Goal: Information Seeking & Learning: Learn about a topic

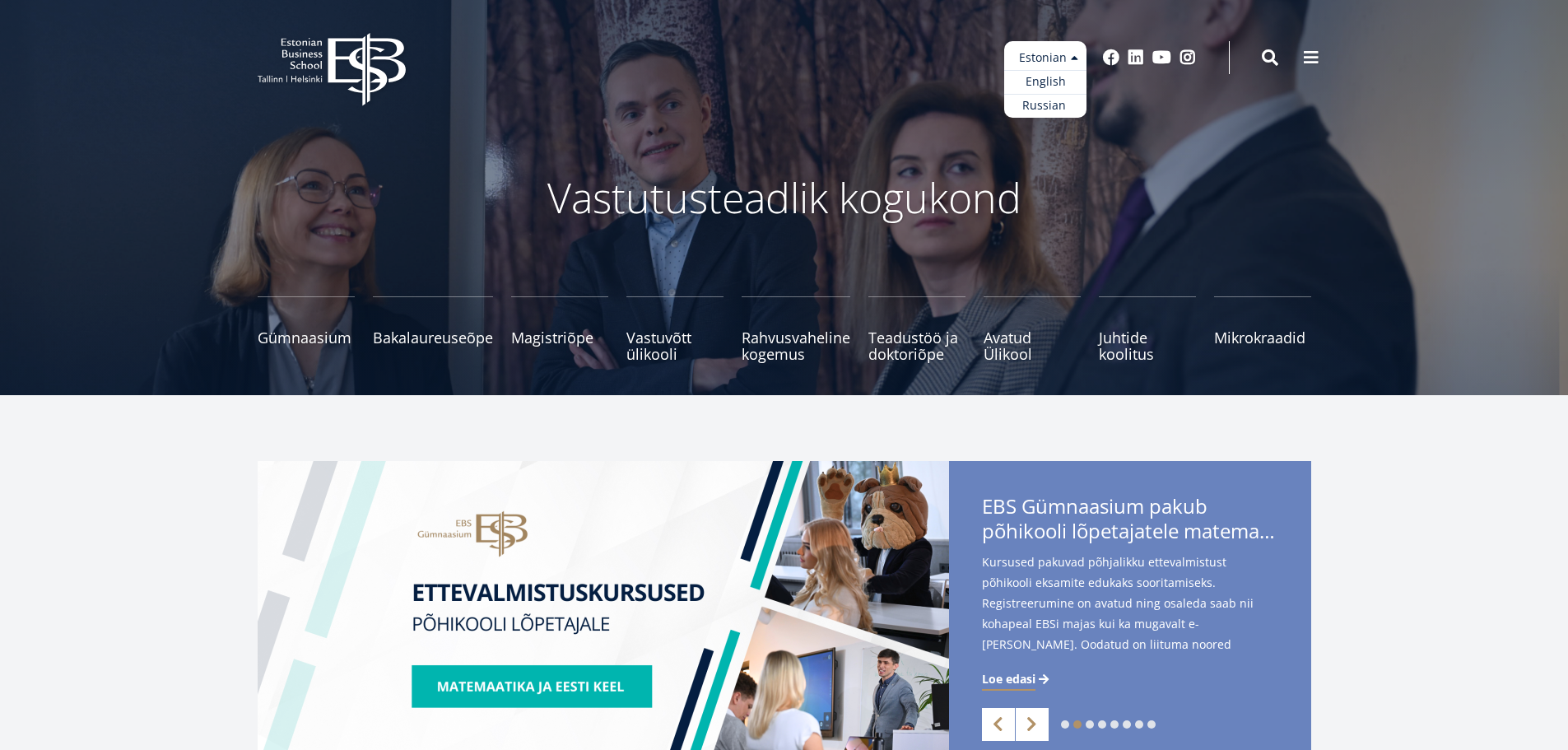
drag, startPoint x: 1066, startPoint y: 52, endPoint x: 1064, endPoint y: 65, distance: 13.2
click at [1066, 52] on ul "Estonian English Russian" at bounding box center [1045, 79] width 83 height 77
click at [1050, 87] on link "English" at bounding box center [1045, 82] width 83 height 24
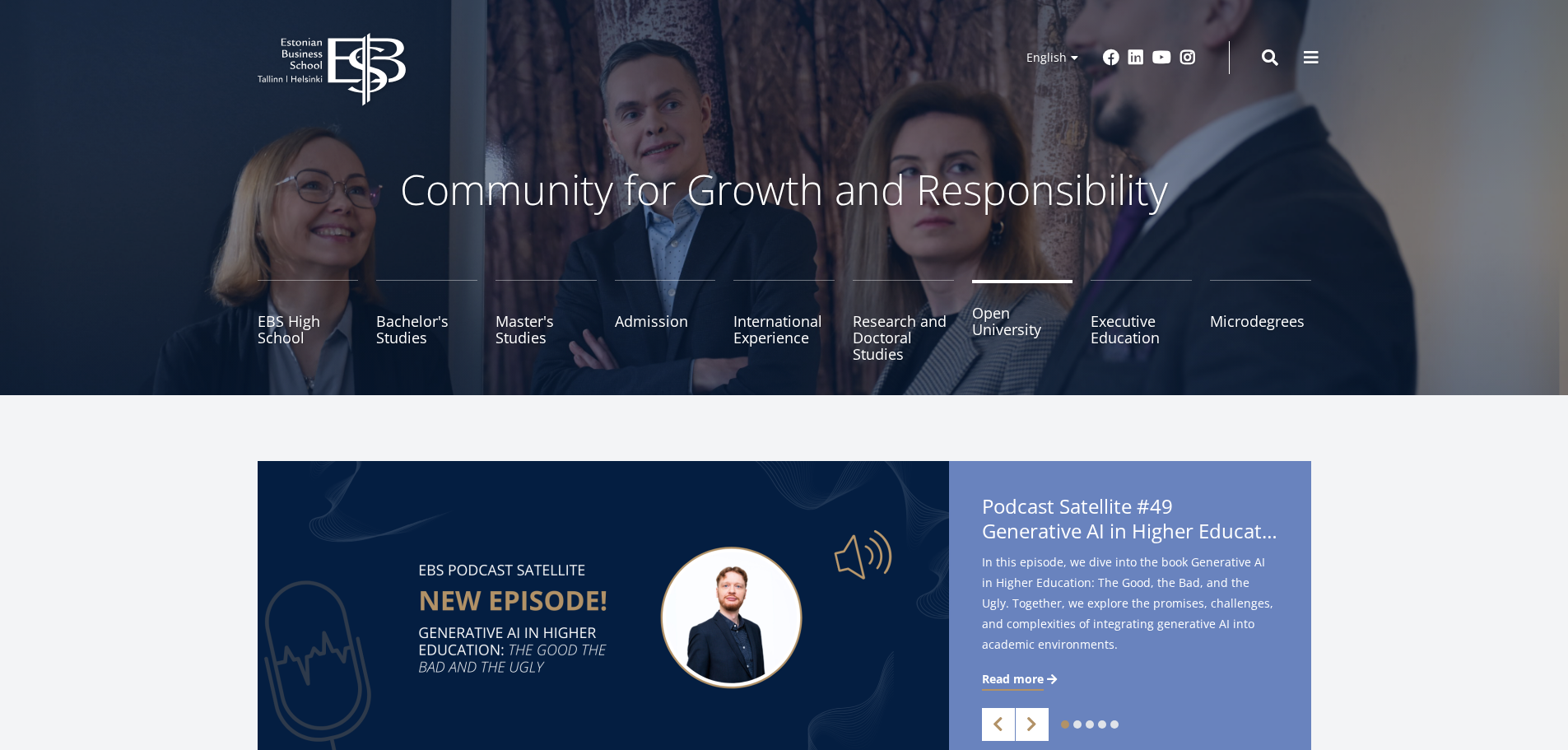
click at [1025, 335] on link "Open University" at bounding box center [1023, 322] width 101 height 83
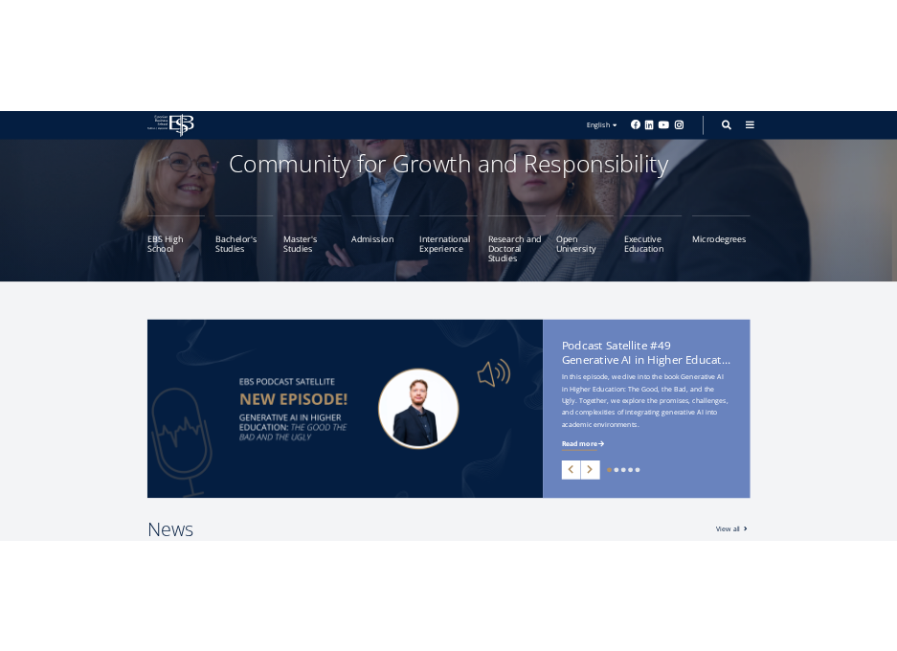
scroll to position [287, 0]
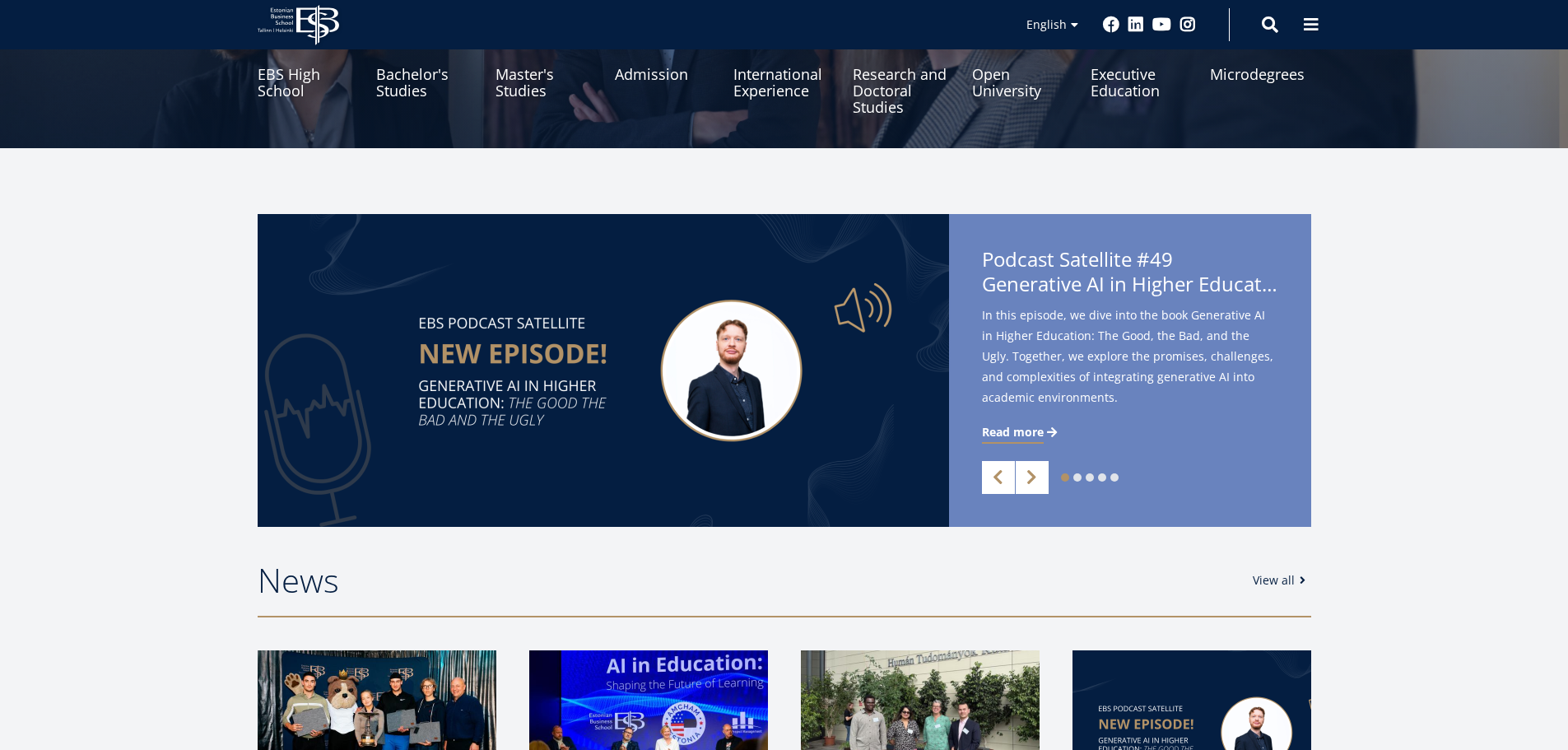
click at [595, 398] on img at bounding box center [603, 371] width 691 height 313
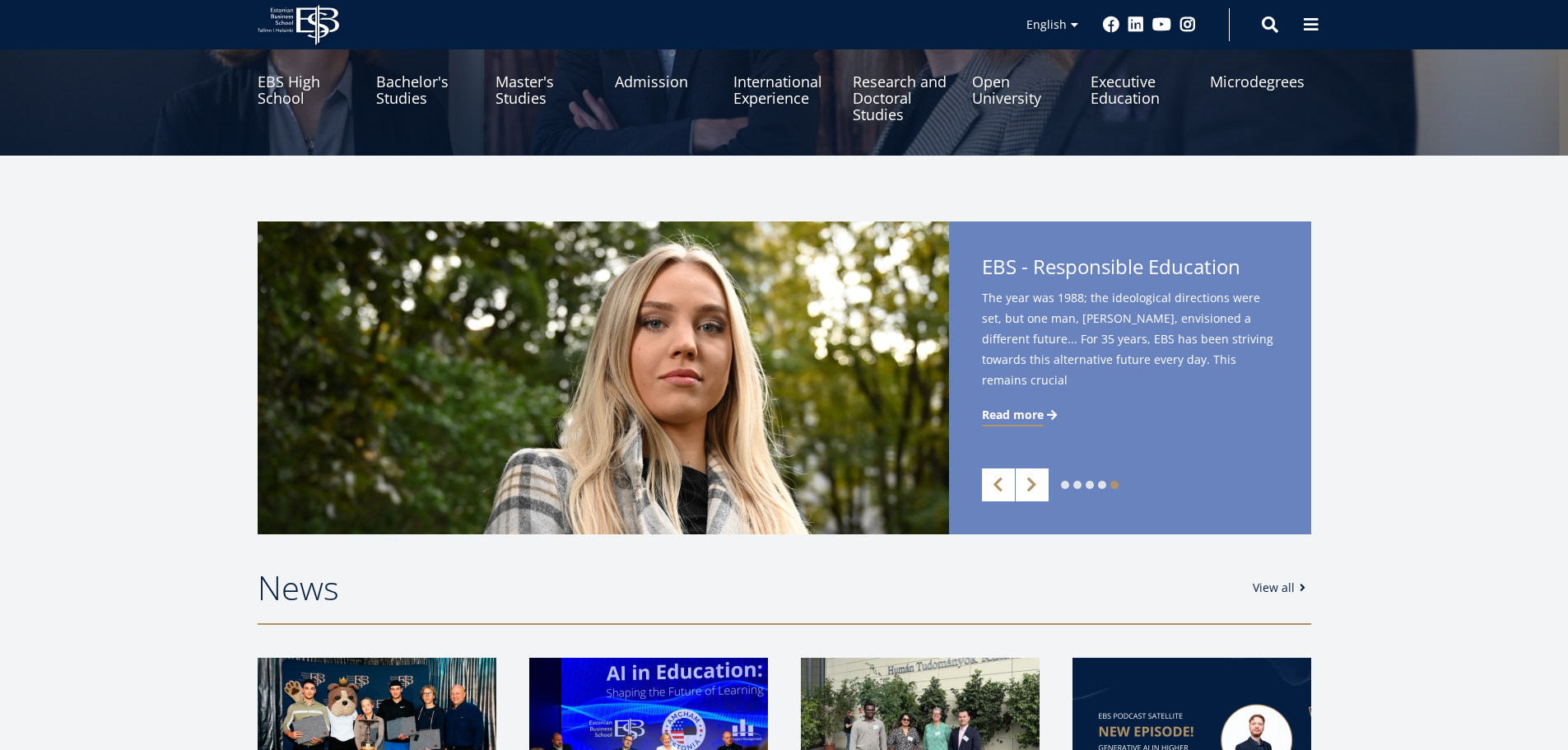
scroll to position [239, 0]
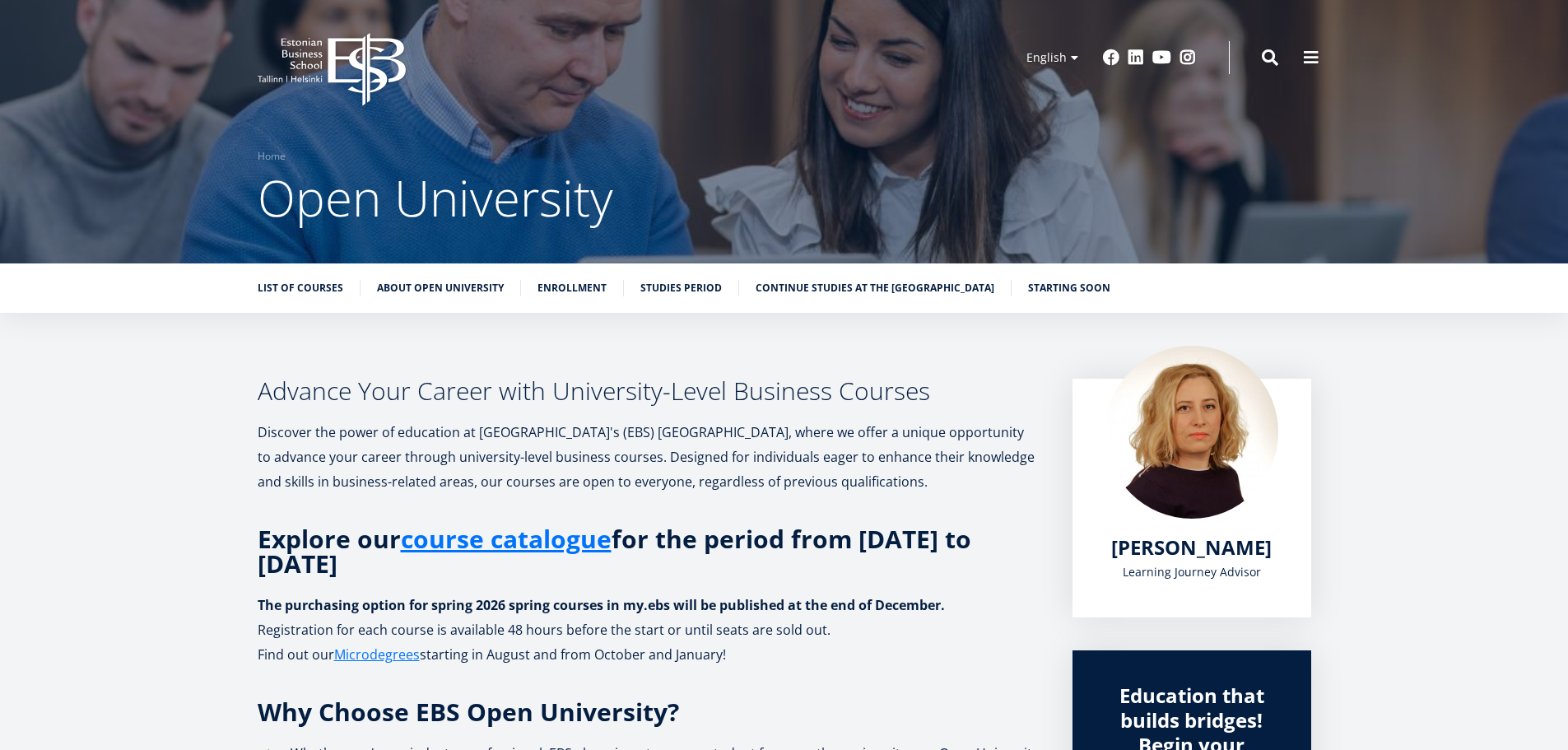
scroll to position [247, 0]
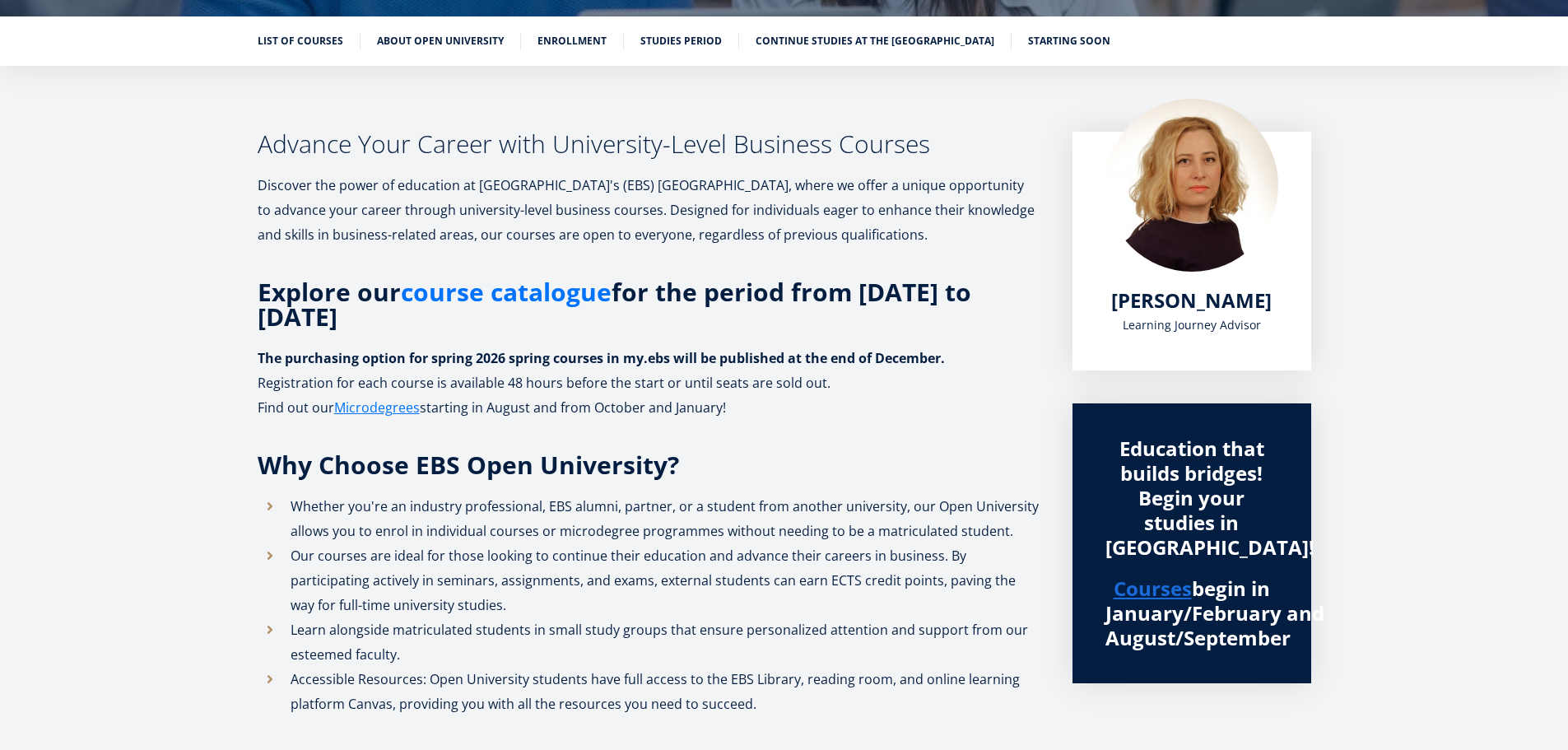
click at [473, 293] on link "course catalogue" at bounding box center [505, 292] width 211 height 25
